Goal: Information Seeking & Learning: Learn about a topic

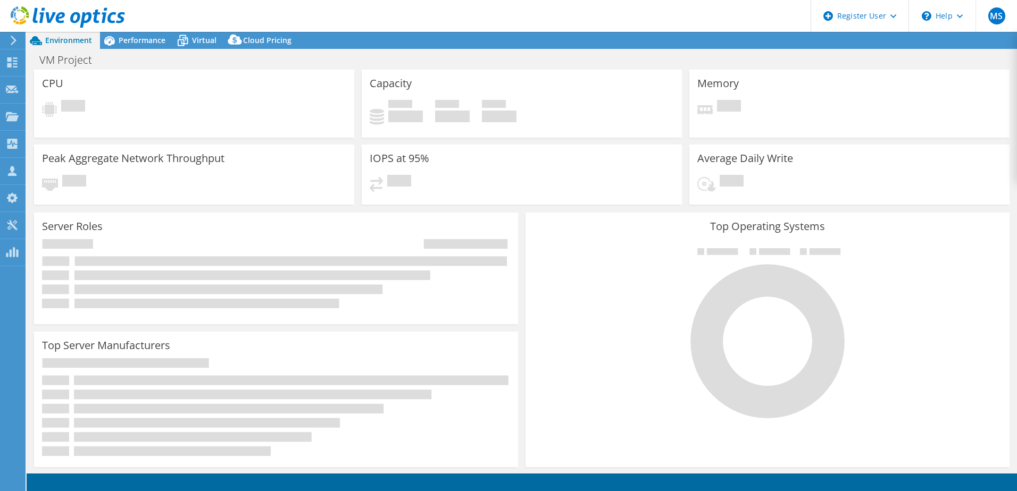
select select "USD"
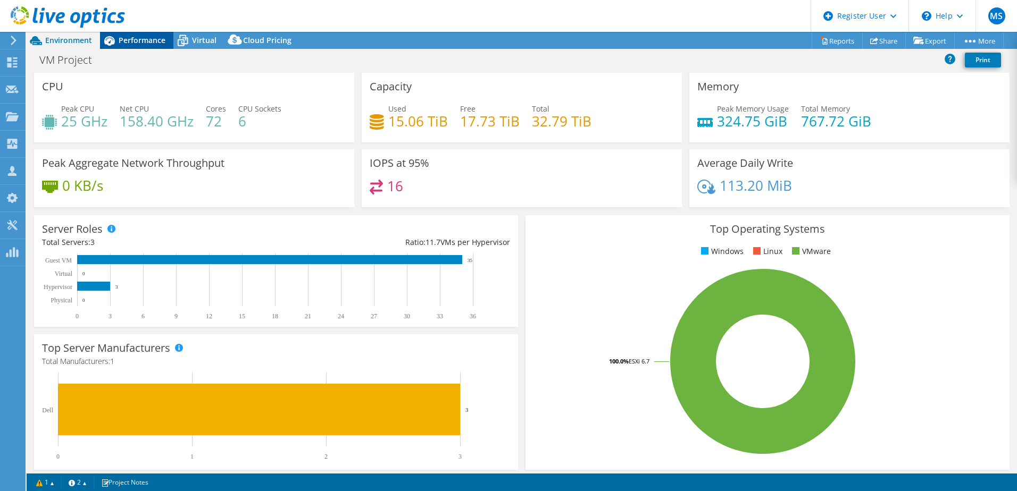
click at [152, 47] on div "Performance" at bounding box center [136, 40] width 73 height 17
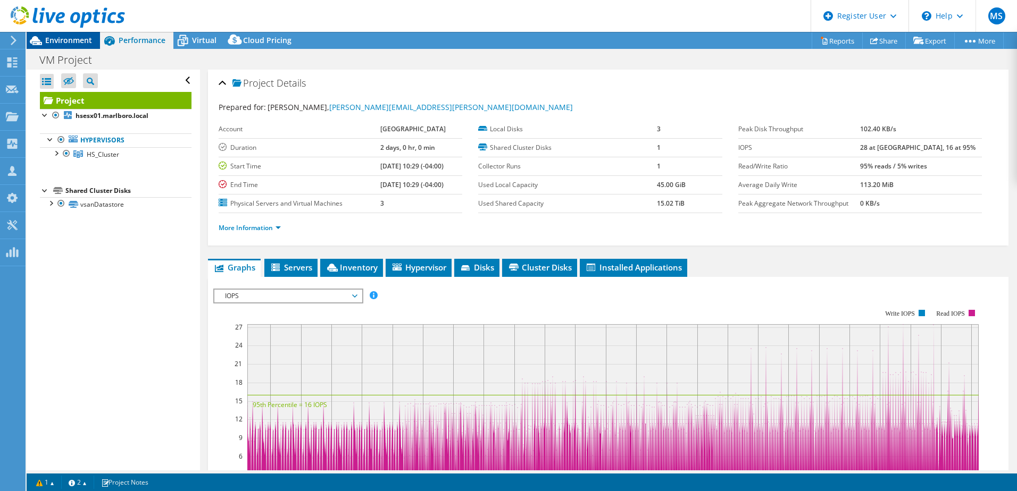
click at [61, 41] on span "Environment" at bounding box center [68, 40] width 47 height 10
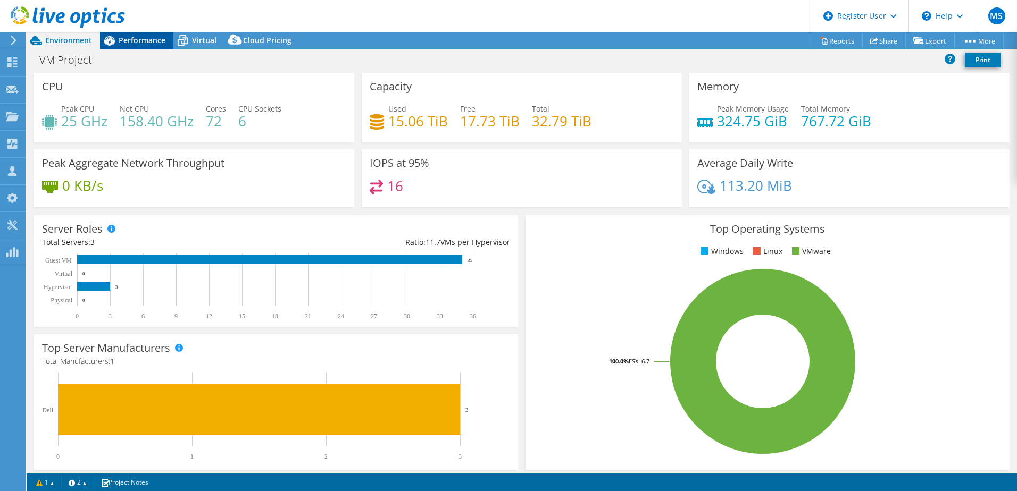
click at [111, 45] on icon at bounding box center [109, 40] width 19 height 19
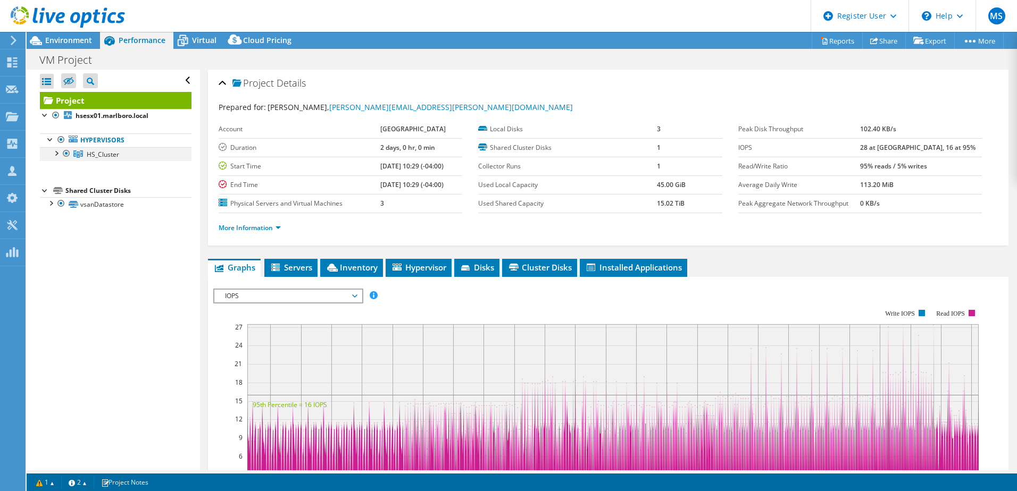
click at [55, 152] on div at bounding box center [56, 152] width 11 height 11
click at [51, 205] on div at bounding box center [50, 202] width 11 height 11
click at [380, 70] on div "Project Details Prepared for: [PERSON_NAME], [PERSON_NAME][EMAIL_ADDRESS][PERSO…" at bounding box center [608, 158] width 801 height 176
